Goal: Navigation & Orientation: Find specific page/section

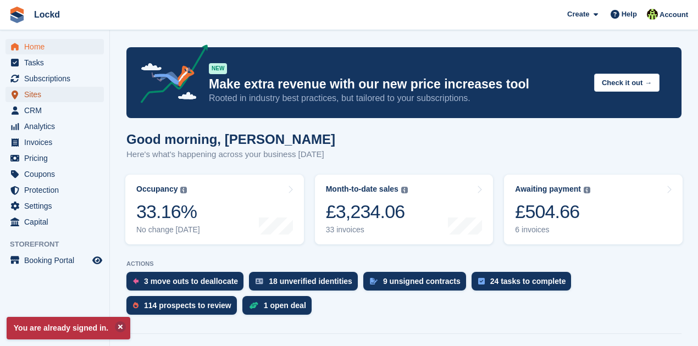
click at [42, 96] on span "Sites" at bounding box center [57, 94] width 66 height 15
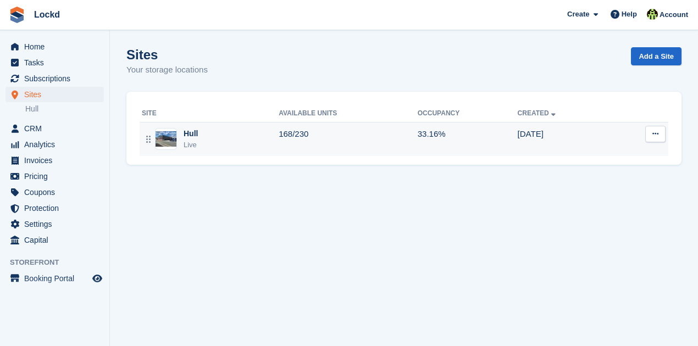
click at [189, 134] on div "Hull" at bounding box center [191, 134] width 14 height 12
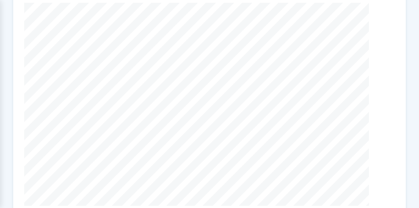
scroll to position [365, 0]
